Goal: Information Seeking & Learning: Learn about a topic

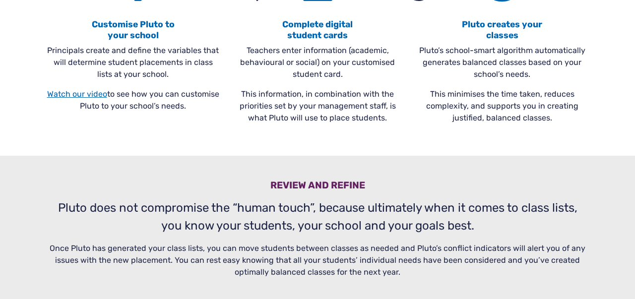
scroll to position [375, 0]
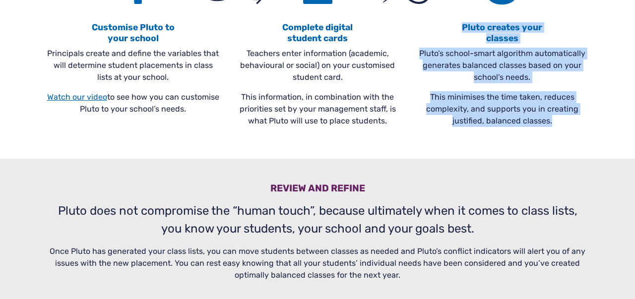
drag, startPoint x: 555, startPoint y: 121, endPoint x: 462, endPoint y: 28, distance: 130.8
click at [462, 28] on div "3 Pluto creates your classes Pluto’s school-smart algorithm automatically gener…" at bounding box center [502, 43] width 185 height 183
click at [462, 28] on h4 "Pluto creates your classes" at bounding box center [502, 32] width 173 height 21
drag, startPoint x: 462, startPoint y: 28, endPoint x: 569, endPoint y: 122, distance: 142.3
click at [569, 122] on div "3 Pluto creates your classes Pluto’s school-smart algorithm automatically gener…" at bounding box center [502, 43] width 185 height 183
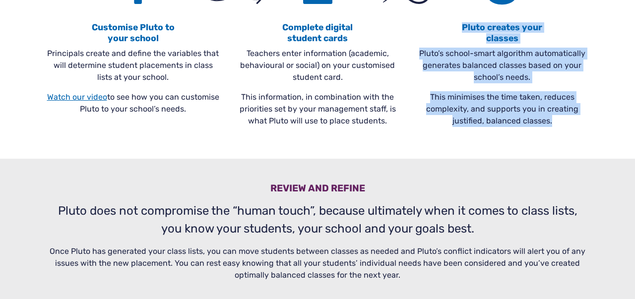
click at [569, 122] on p "This minimises the time taken, reduces complexity, and supports you in creating…" at bounding box center [502, 109] width 173 height 36
drag, startPoint x: 558, startPoint y: 125, endPoint x: 461, endPoint y: 52, distance: 121.1
click at [461, 52] on div "3 Pluto creates your classes Pluto’s school-smart algorithm automatically gener…" at bounding box center [502, 43] width 185 height 183
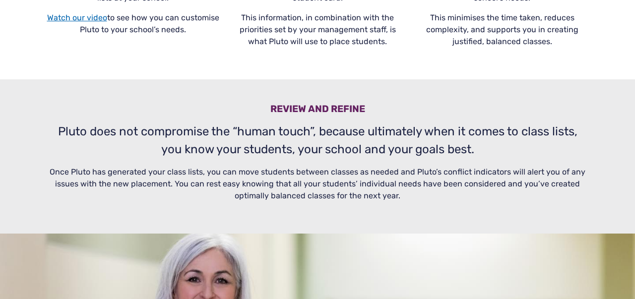
click at [433, 139] on p "Pluto does not compromise the “human touch”, because ultimately when it comes t…" at bounding box center [318, 141] width 542 height 36
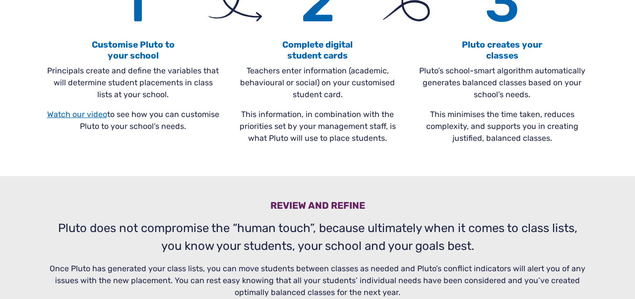
scroll to position [0, 0]
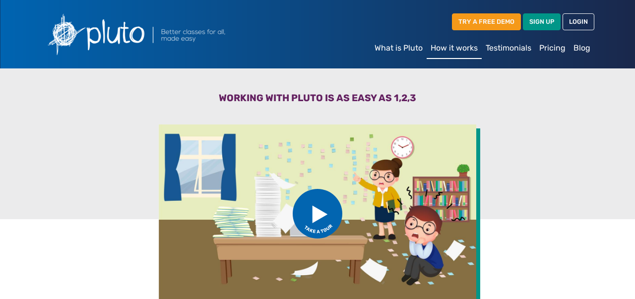
click at [550, 47] on link "Pricing" at bounding box center [552, 48] width 34 height 20
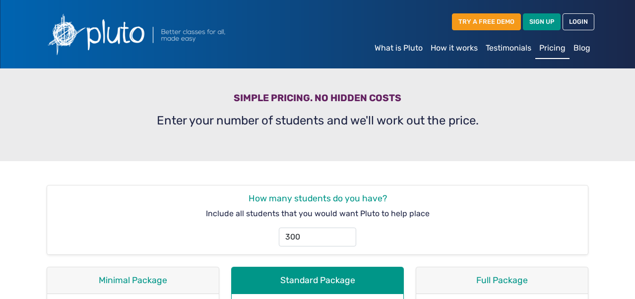
click at [390, 47] on link "What is Pluto" at bounding box center [399, 48] width 56 height 20
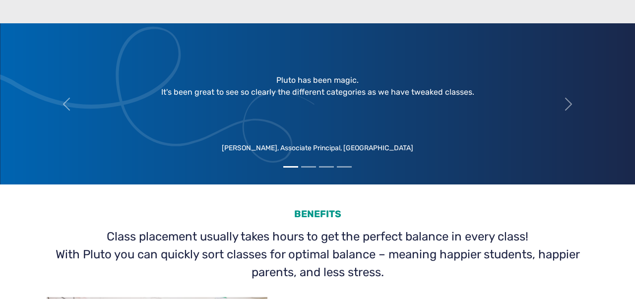
scroll to position [1217, 0]
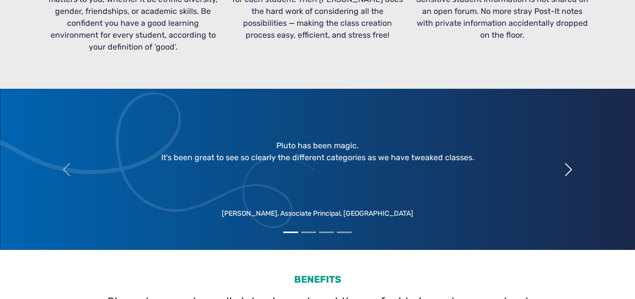
click at [569, 162] on span "button" at bounding box center [569, 170] width 16 height 16
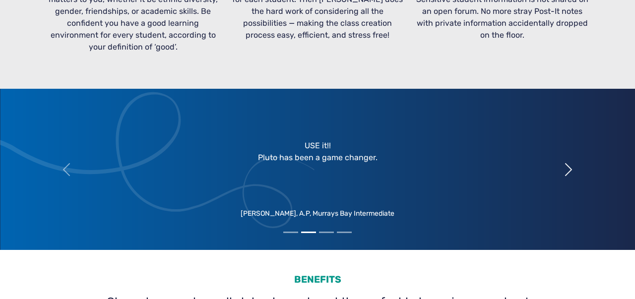
click at [566, 162] on span "button" at bounding box center [569, 170] width 16 height 16
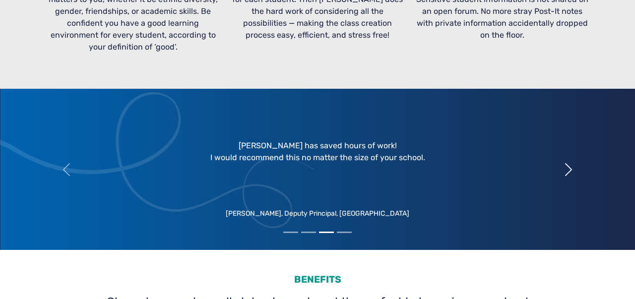
click at [566, 162] on span "button" at bounding box center [569, 170] width 16 height 16
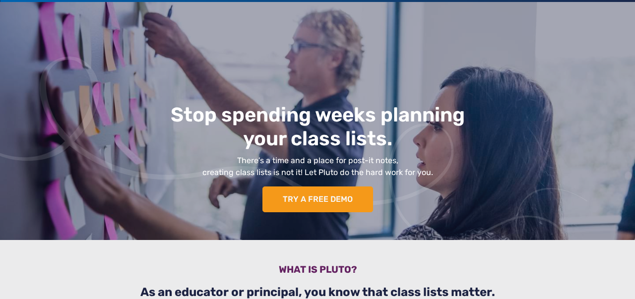
scroll to position [0, 0]
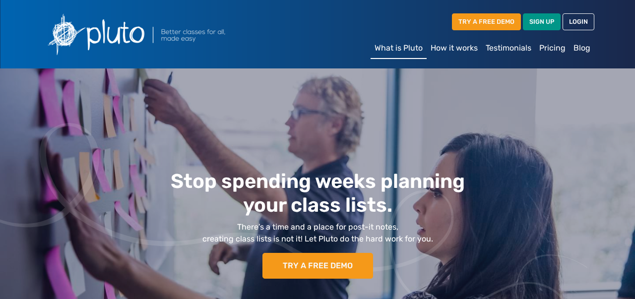
click at [445, 46] on link "How it works" at bounding box center [454, 48] width 55 height 20
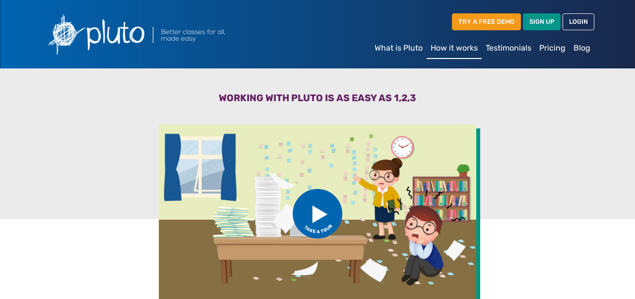
click at [496, 49] on link "Testimonials" at bounding box center [509, 48] width 54 height 20
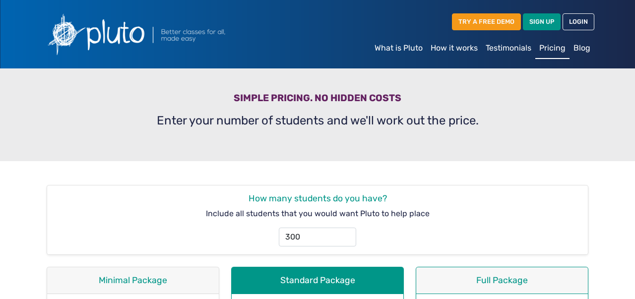
scroll to position [543, 0]
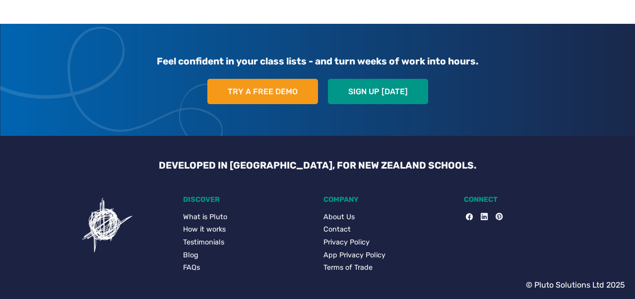
click at [216, 230] on link "How it works" at bounding box center [247, 229] width 128 height 11
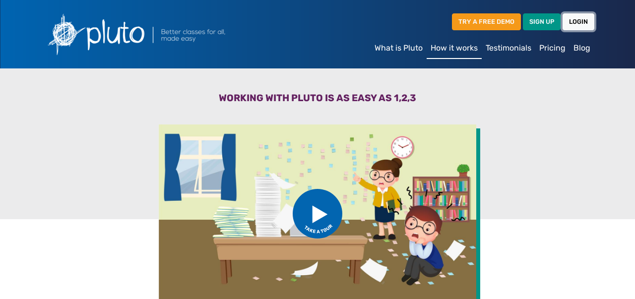
click at [583, 28] on link "LOGIN" at bounding box center [579, 21] width 32 height 16
